Goal: Task Accomplishment & Management: Complete application form

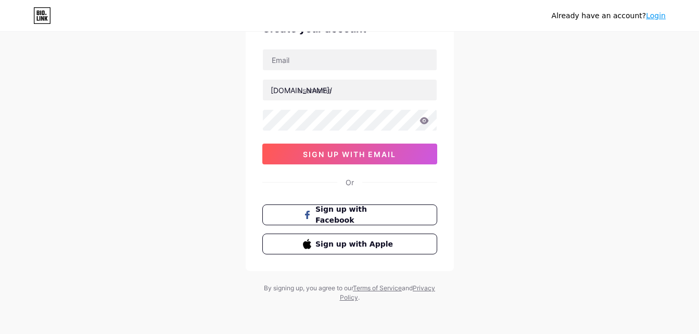
scroll to position [64, 0]
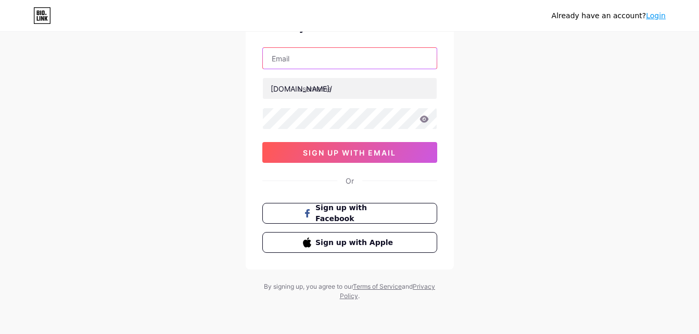
paste input "[EMAIL_ADDRESS][DOMAIN_NAME]"
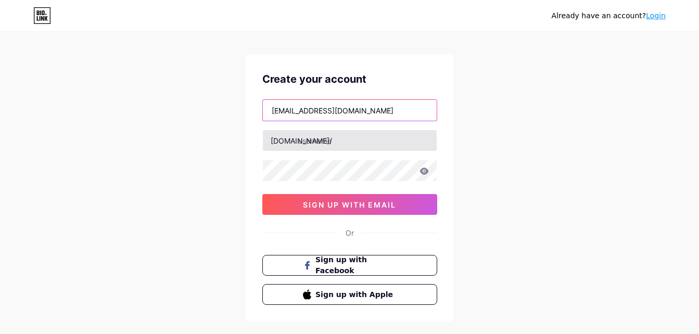
type input "[EMAIL_ADDRESS][DOMAIN_NAME]"
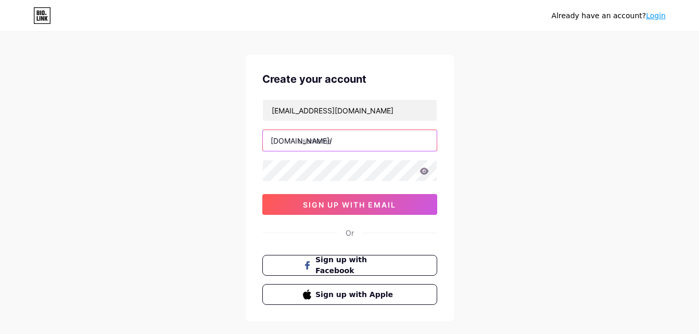
click at [310, 136] on input "text" at bounding box center [350, 140] width 174 height 21
click at [323, 137] on input "mdhosain" at bounding box center [350, 140] width 174 height 21
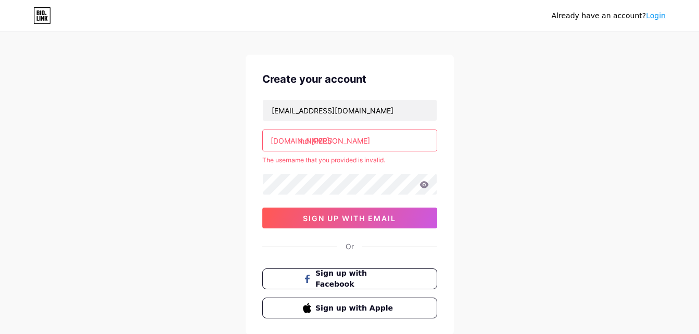
click at [309, 136] on input "md [PERSON_NAME]" at bounding box center [350, 140] width 174 height 21
click at [214, 170] on div "Already have an account? Login Create your account [EMAIL_ADDRESS][DOMAIN_NAME]…" at bounding box center [349, 194] width 699 height 412
click at [349, 135] on input "md [PERSON_NAME]" at bounding box center [350, 140] width 174 height 21
click at [310, 141] on input "md [PERSON_NAME]" at bounding box center [350, 140] width 174 height 21
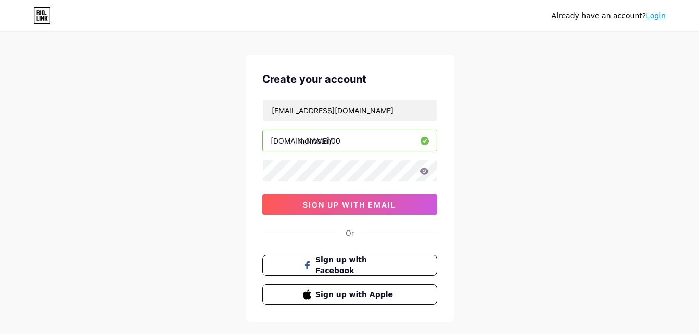
type input "mdhosain00"
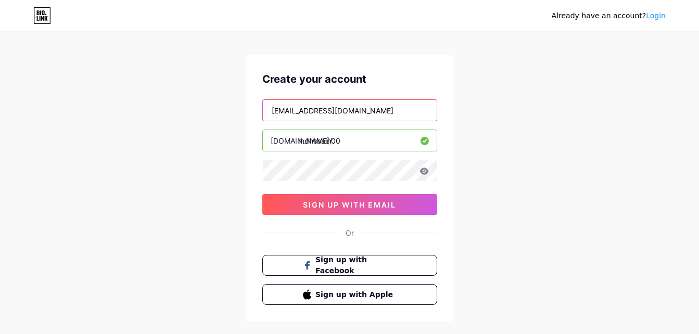
drag, startPoint x: 297, startPoint y: 111, endPoint x: 262, endPoint y: 110, distance: 34.4
click at [263, 110] on input "[EMAIL_ADDRESS][DOMAIN_NAME]" at bounding box center [350, 110] width 174 height 21
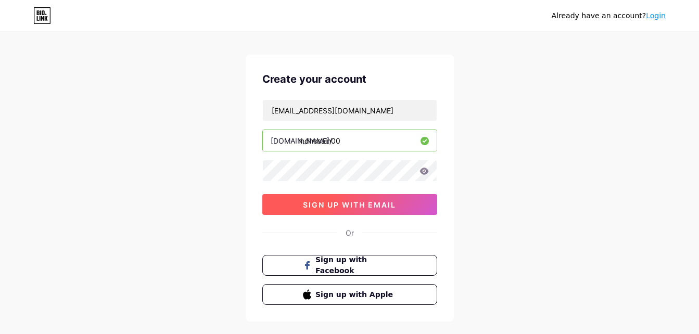
click at [384, 208] on span "sign up with email" at bounding box center [349, 204] width 93 height 9
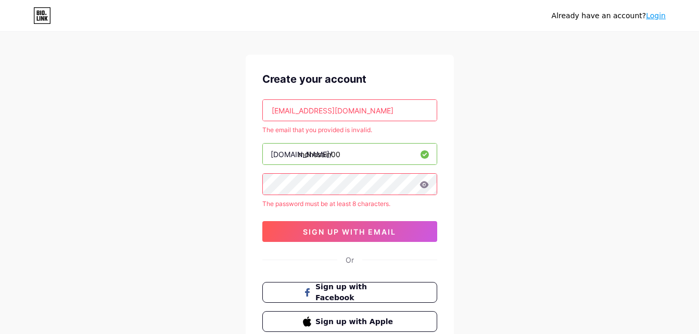
click at [427, 187] on icon at bounding box center [423, 184] width 9 height 7
click at [423, 186] on icon at bounding box center [423, 184] width 9 height 7
